Goal: Task Accomplishment & Management: Manage account settings

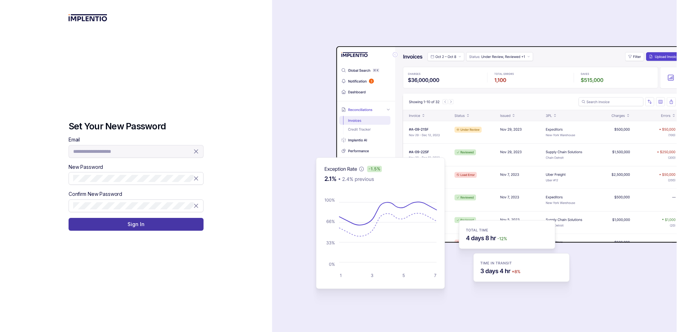
click at [115, 222] on button "Sign In" at bounding box center [136, 224] width 135 height 13
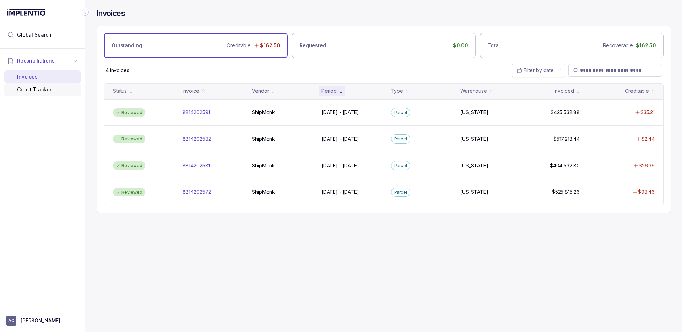
click at [36, 89] on div "Credit Tracker" at bounding box center [42, 89] width 65 height 13
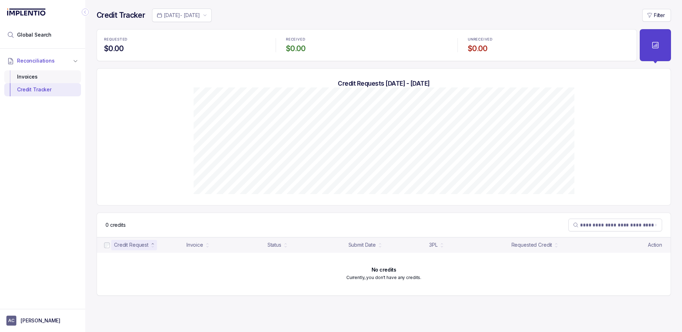
click at [30, 77] on div "Invoices" at bounding box center [42, 76] width 65 height 13
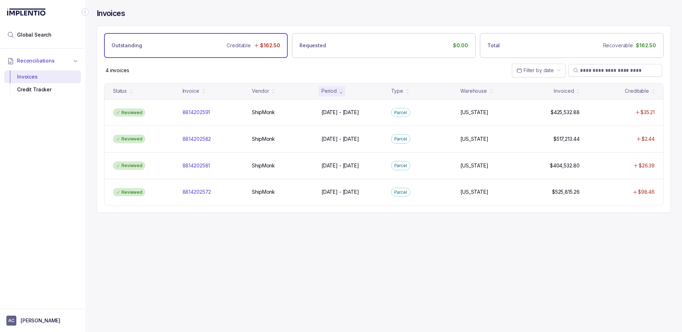
click at [38, 123] on div "Reconciliations Invoices Credit Tracker" at bounding box center [42, 177] width 85 height 256
